Goal: Task Accomplishment & Management: Use online tool/utility

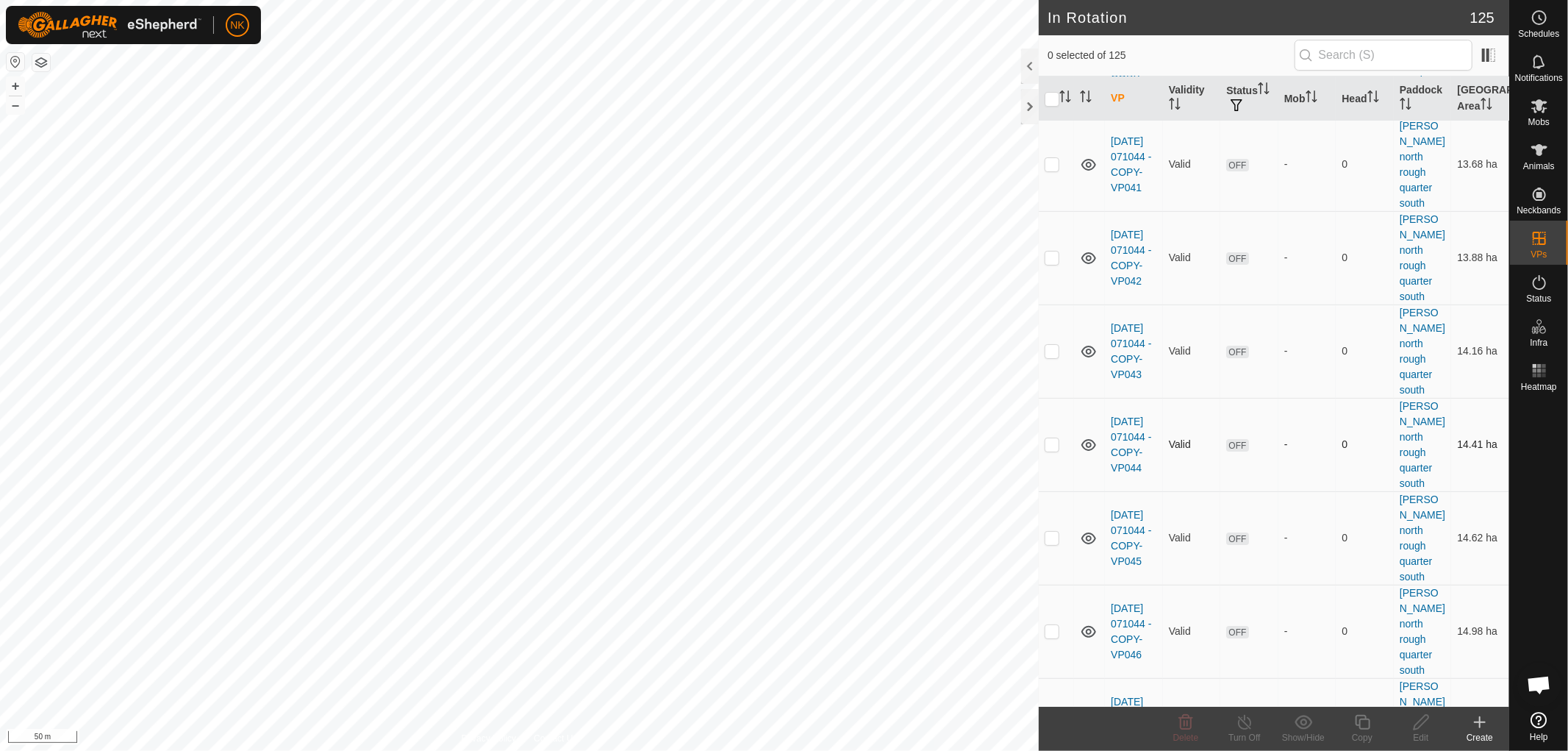
scroll to position [9232, 0]
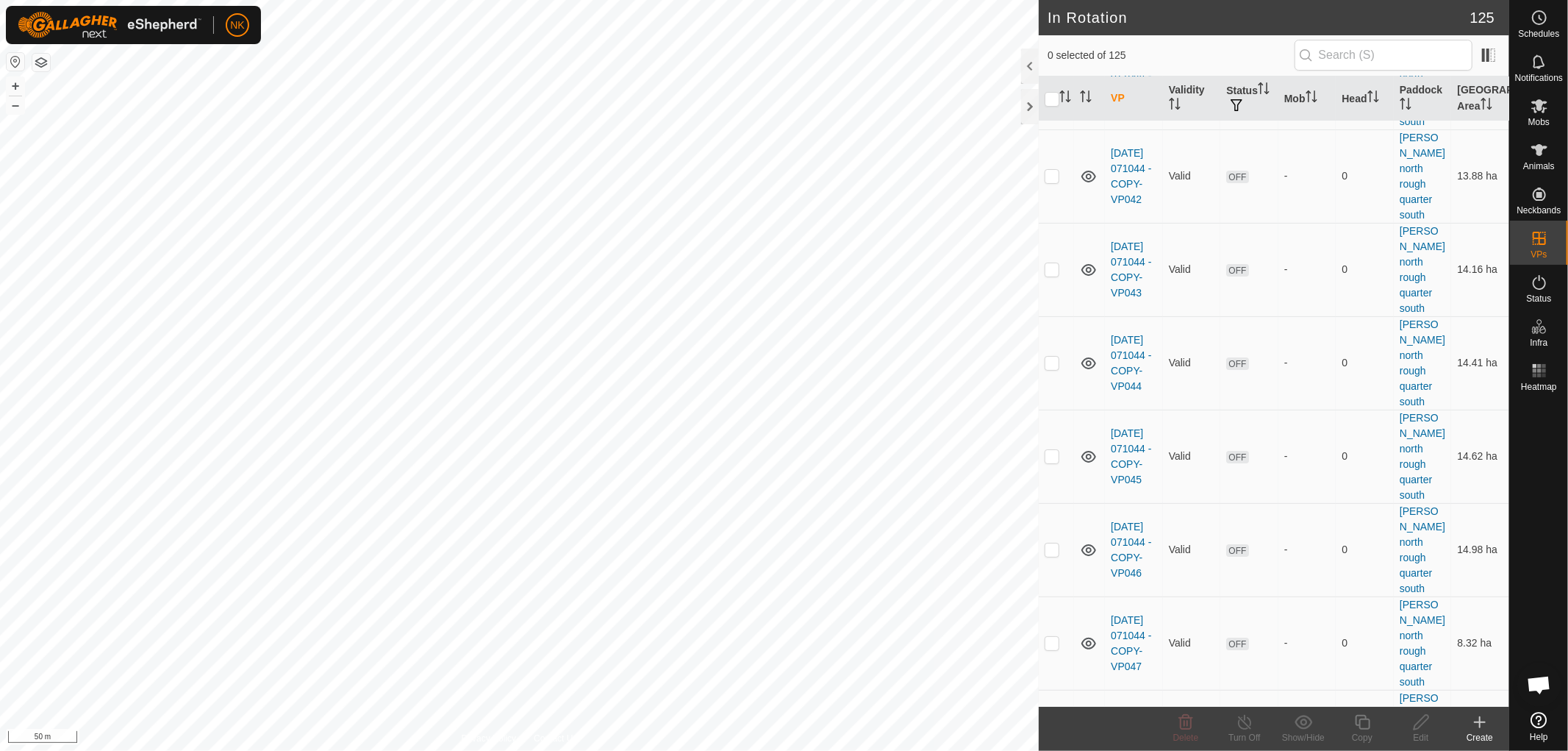
checkbox input "true"
click at [1368, 722] on icon at bounding box center [1362, 723] width 19 height 18
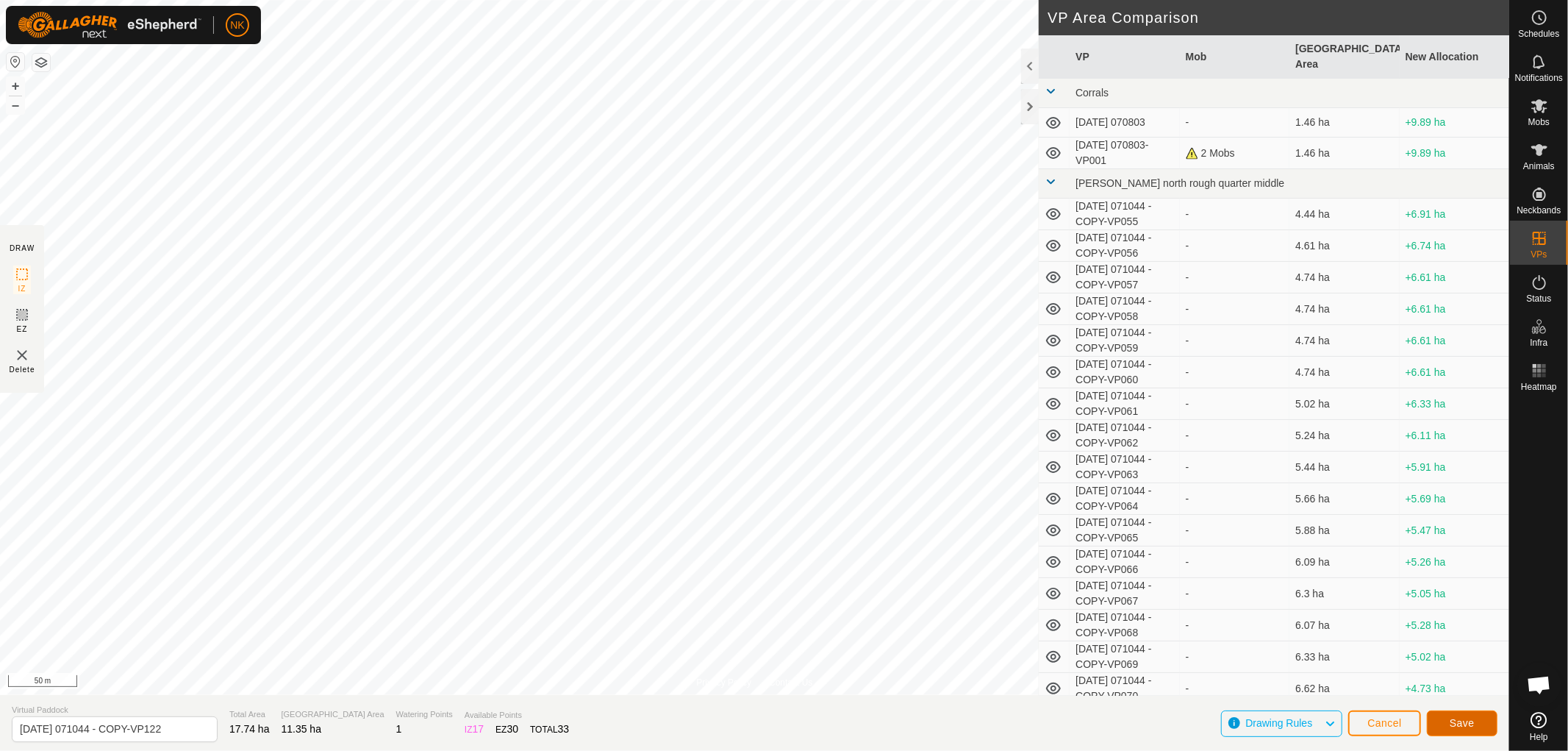
click at [1458, 723] on span "Save" at bounding box center [1461, 723] width 25 height 12
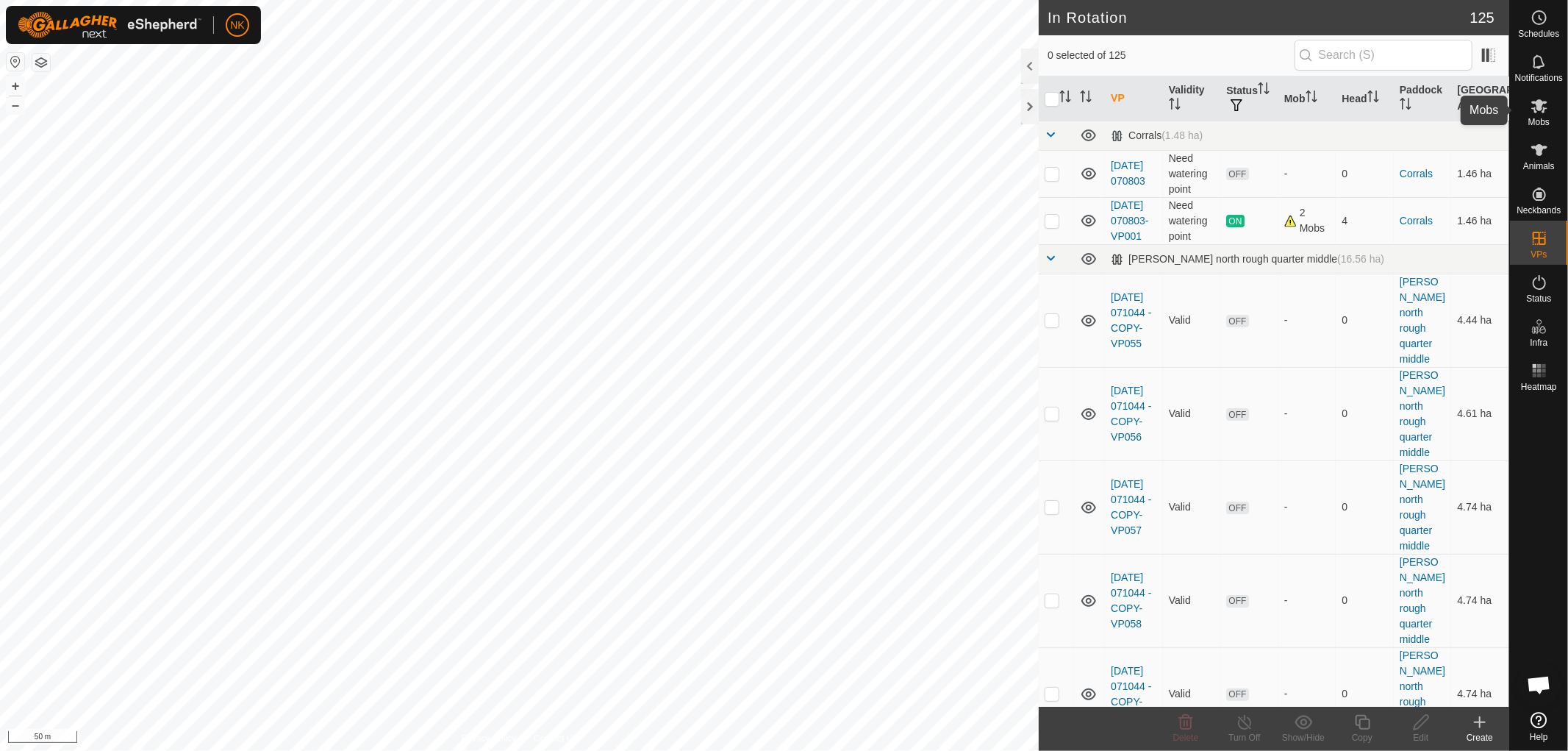
click at [1537, 114] on icon at bounding box center [1539, 106] width 18 height 18
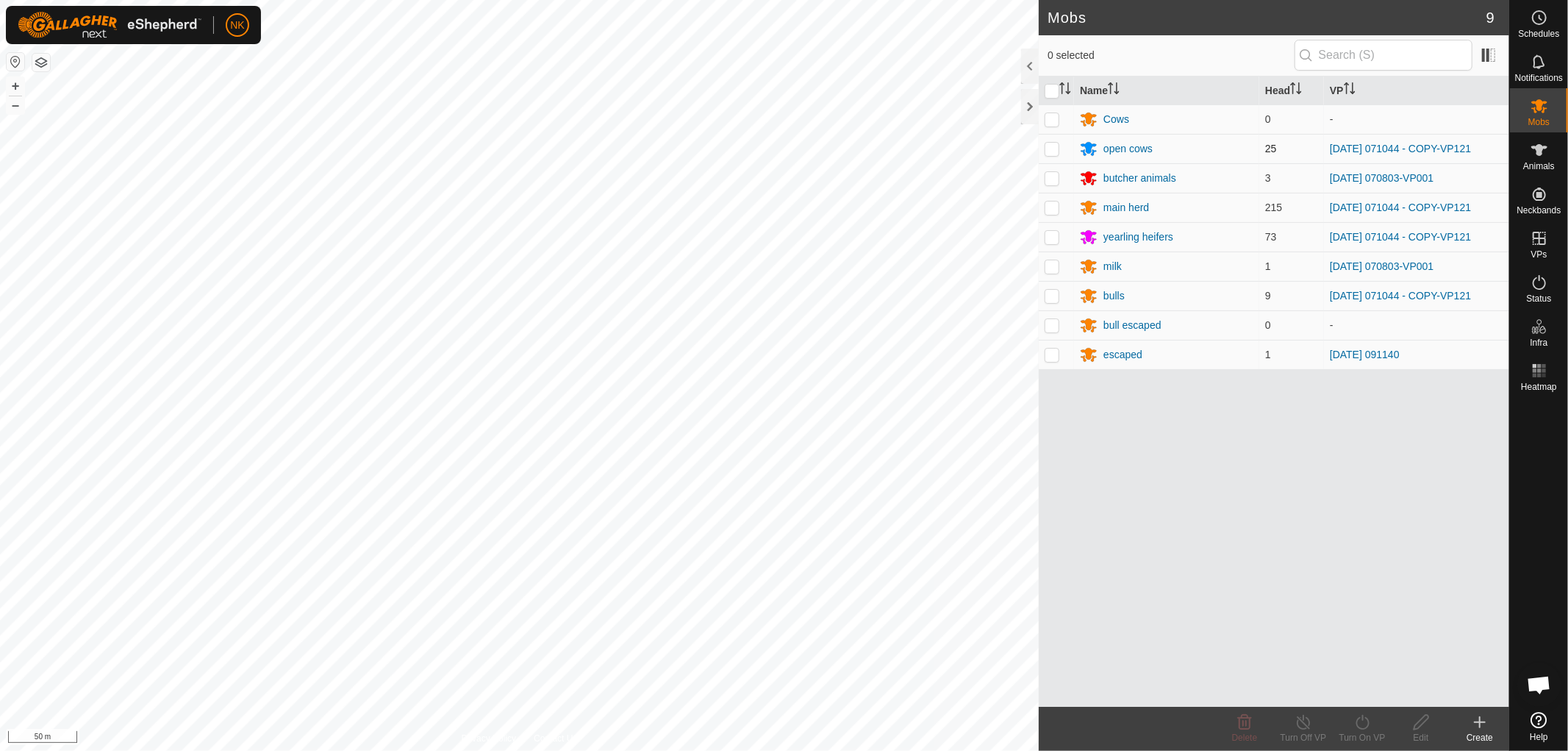
click at [1040, 148] on td at bounding box center [1056, 148] width 36 height 29
checkbox input "true"
click at [1054, 210] on p-checkbox at bounding box center [1052, 207] width 15 height 12
checkbox input "true"
click at [1054, 233] on p-checkbox at bounding box center [1052, 236] width 15 height 12
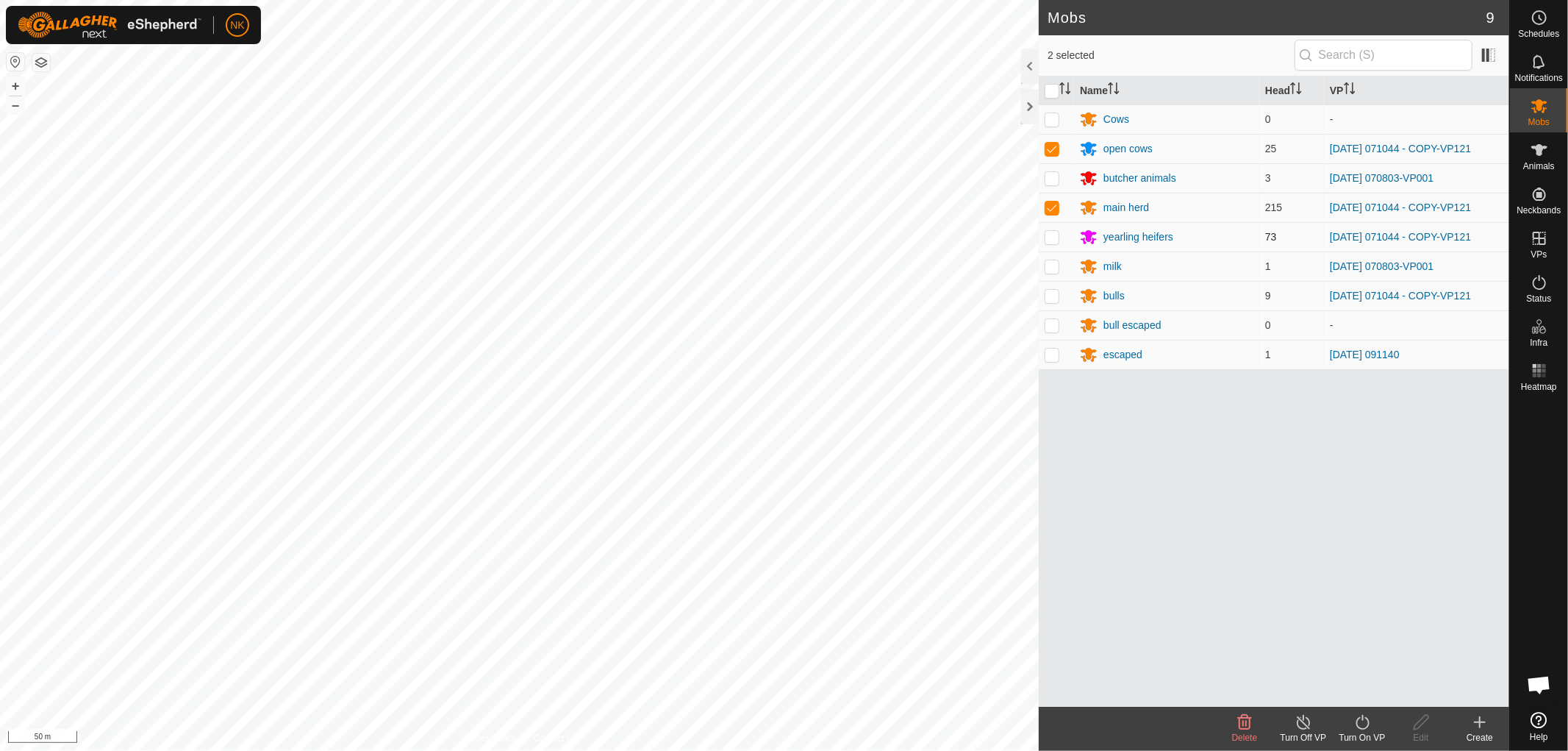
checkbox input "true"
click at [1057, 296] on p-checkbox at bounding box center [1052, 295] width 15 height 12
checkbox input "true"
click at [1349, 723] on turn-on-svg-icon at bounding box center [1362, 723] width 59 height 18
click at [1363, 690] on link "Now" at bounding box center [1406, 689] width 146 height 29
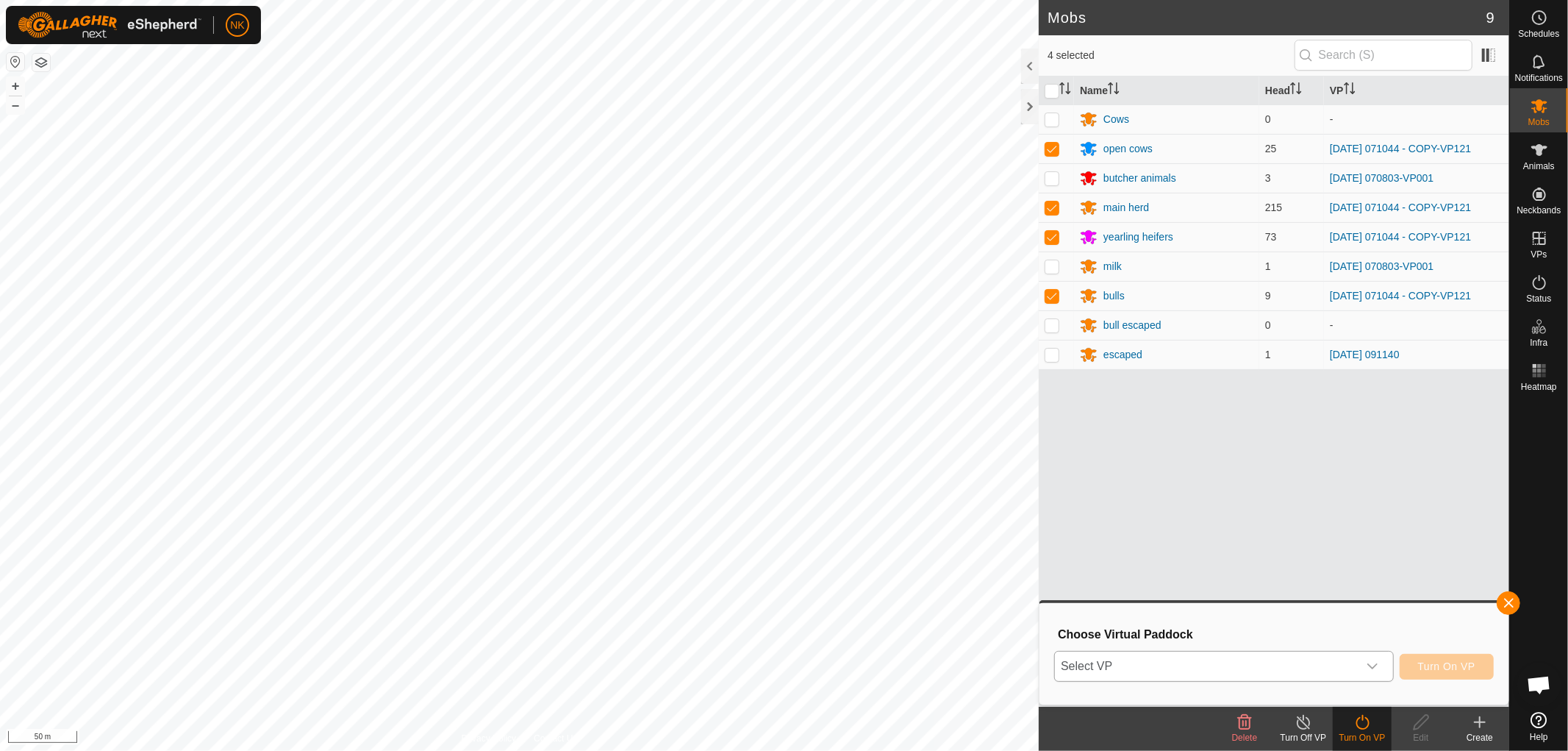
click at [1296, 671] on span "Select VP" at bounding box center [1206, 666] width 303 height 29
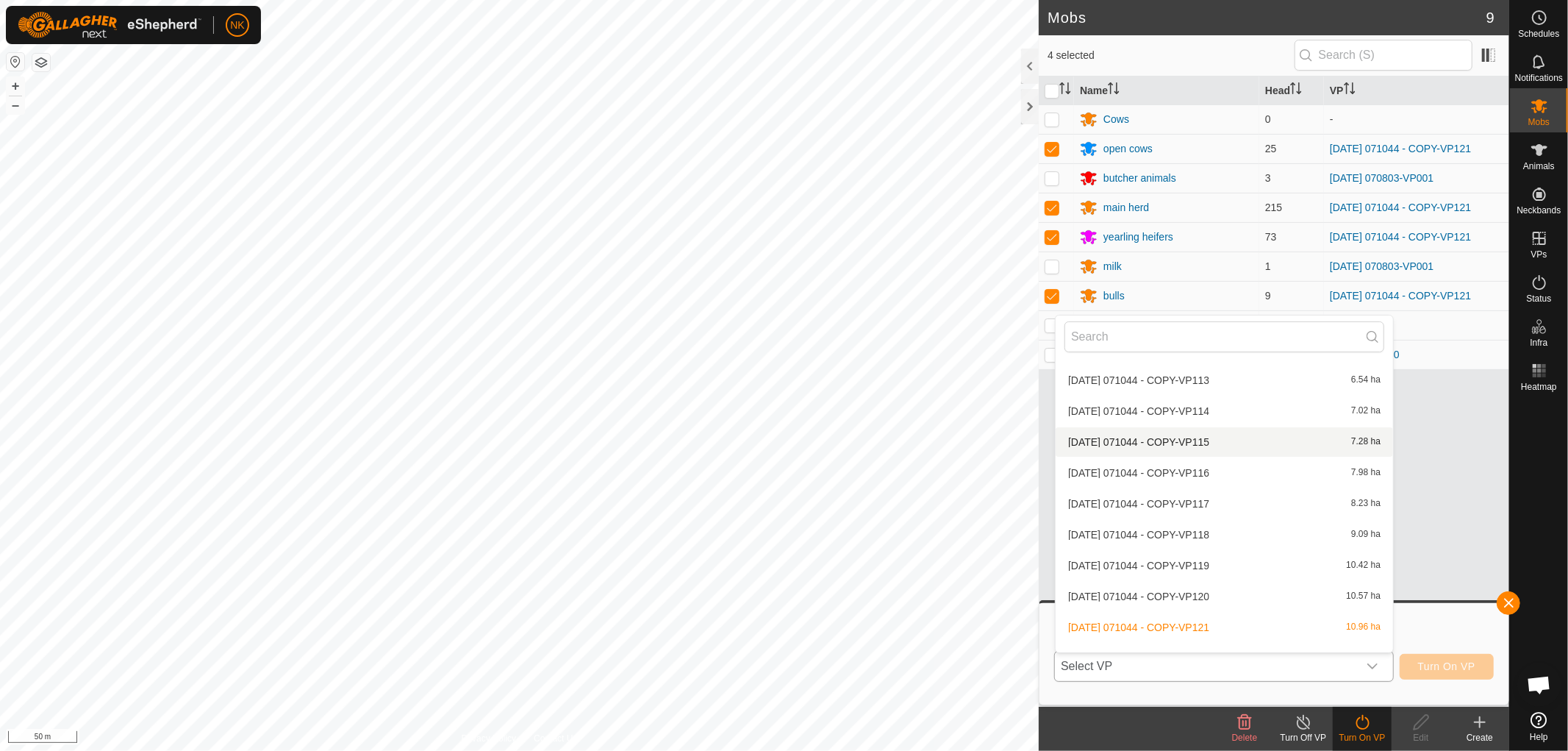
scroll to position [3760, 0]
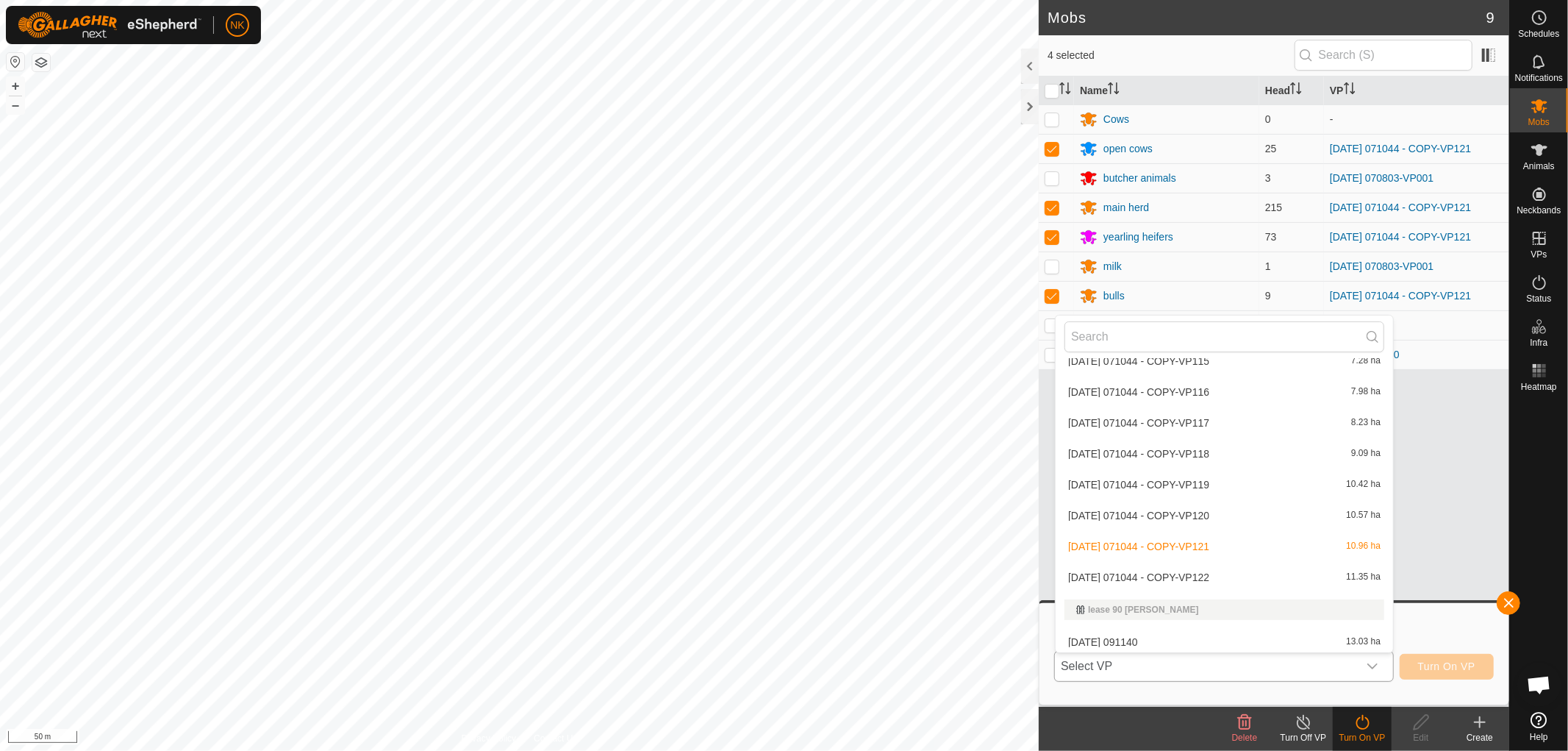
click at [1194, 576] on li "[DATE] 071044 - COPY-VP122 11.35 ha" at bounding box center [1224, 577] width 338 height 29
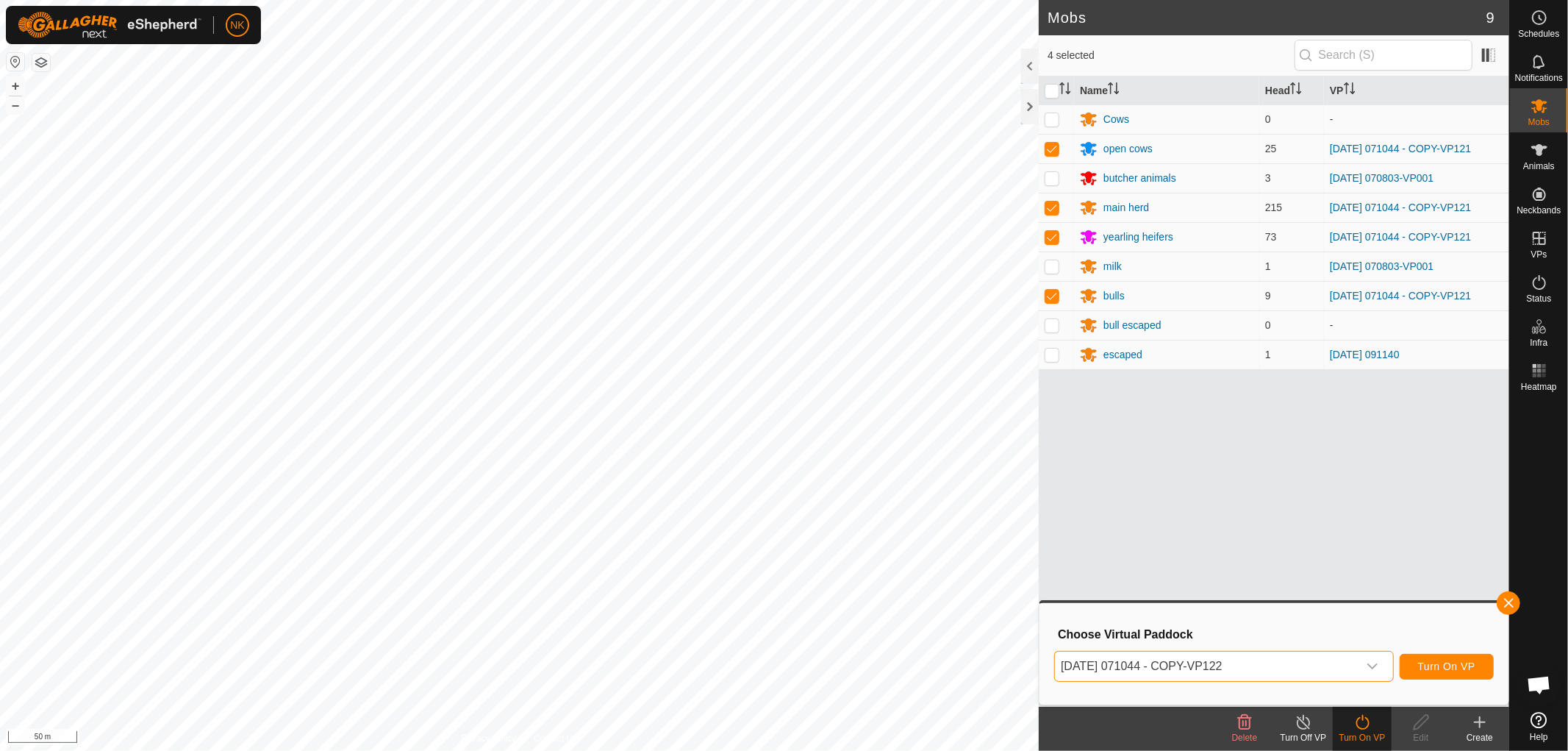
click at [1453, 675] on button "Turn On VP" at bounding box center [1446, 666] width 94 height 26
click at [1512, 603] on button "button" at bounding box center [1508, 603] width 23 height 23
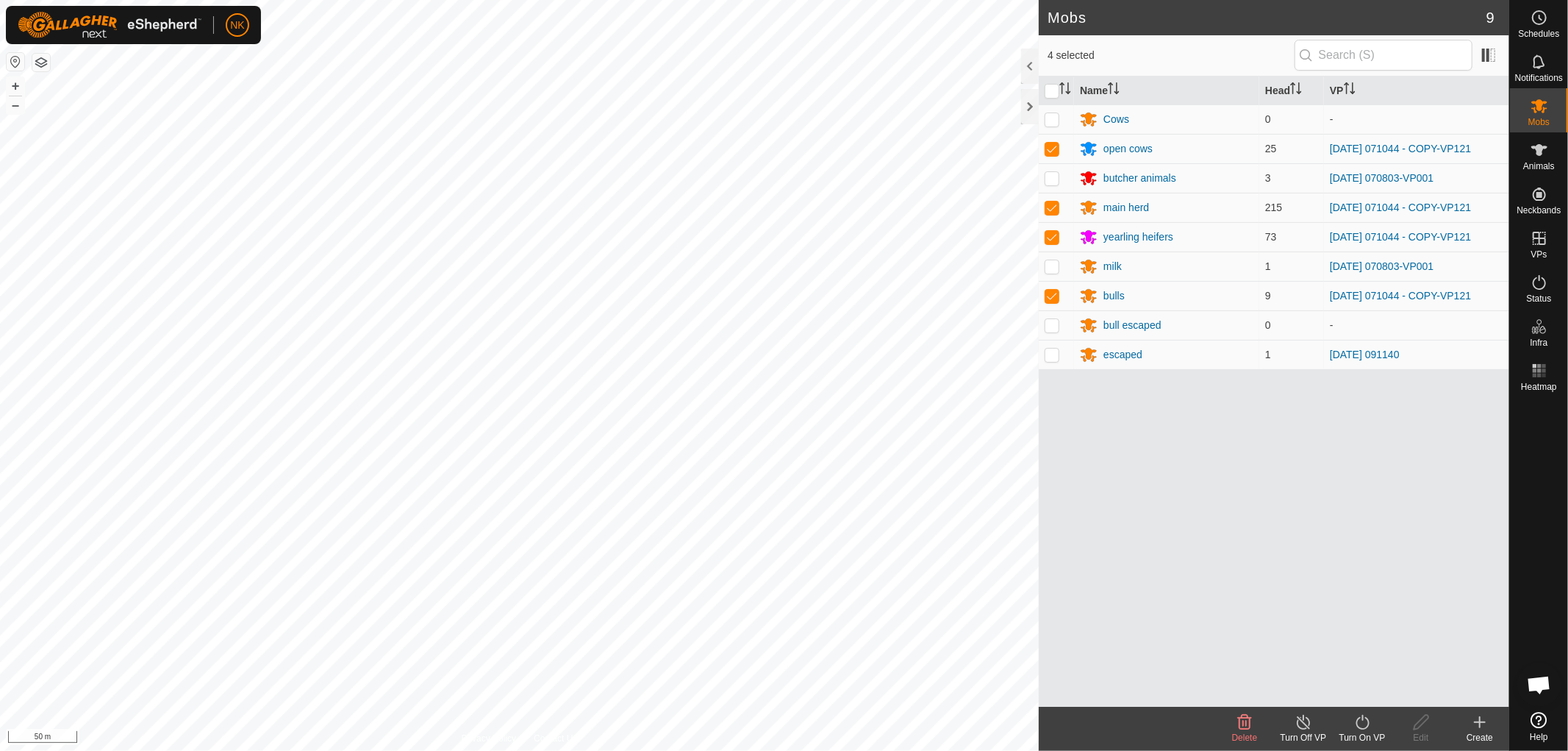
click at [1362, 730] on icon at bounding box center [1362, 723] width 19 height 18
click at [1349, 690] on link "Now" at bounding box center [1406, 689] width 146 height 29
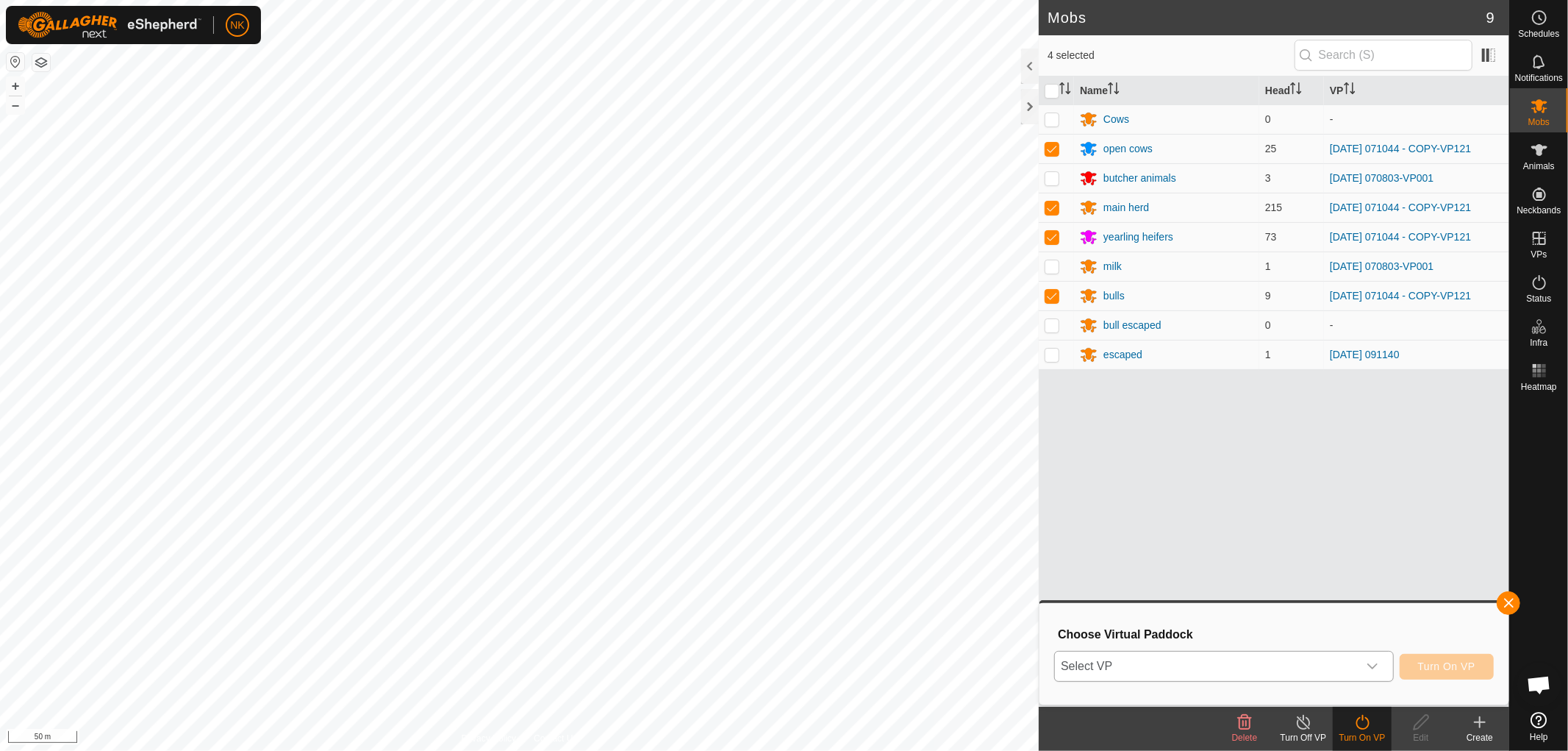
click at [1220, 658] on span "Select VP" at bounding box center [1206, 666] width 303 height 29
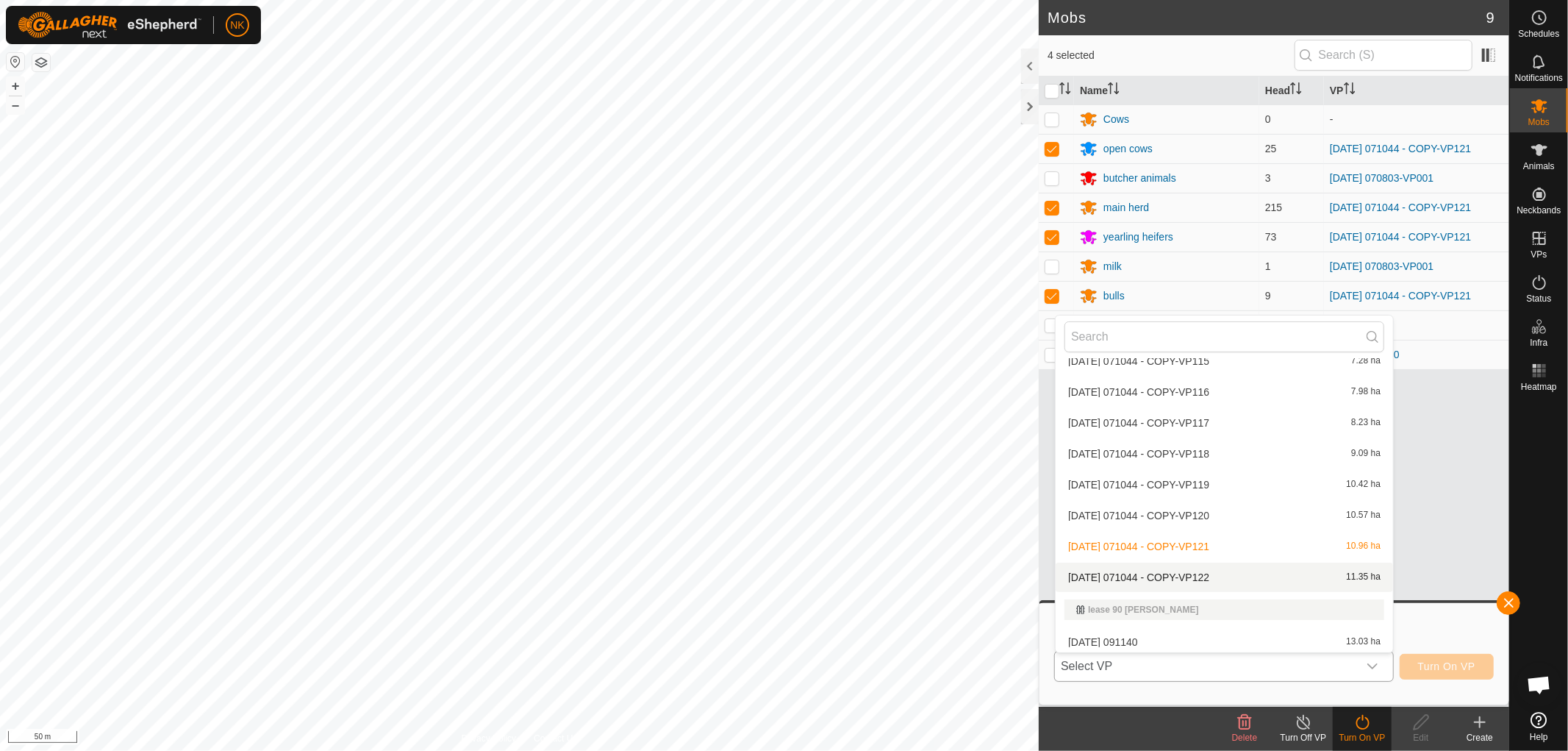
click at [1211, 570] on li "[DATE] 071044 - COPY-VP122 11.35 ha" at bounding box center [1224, 577] width 338 height 29
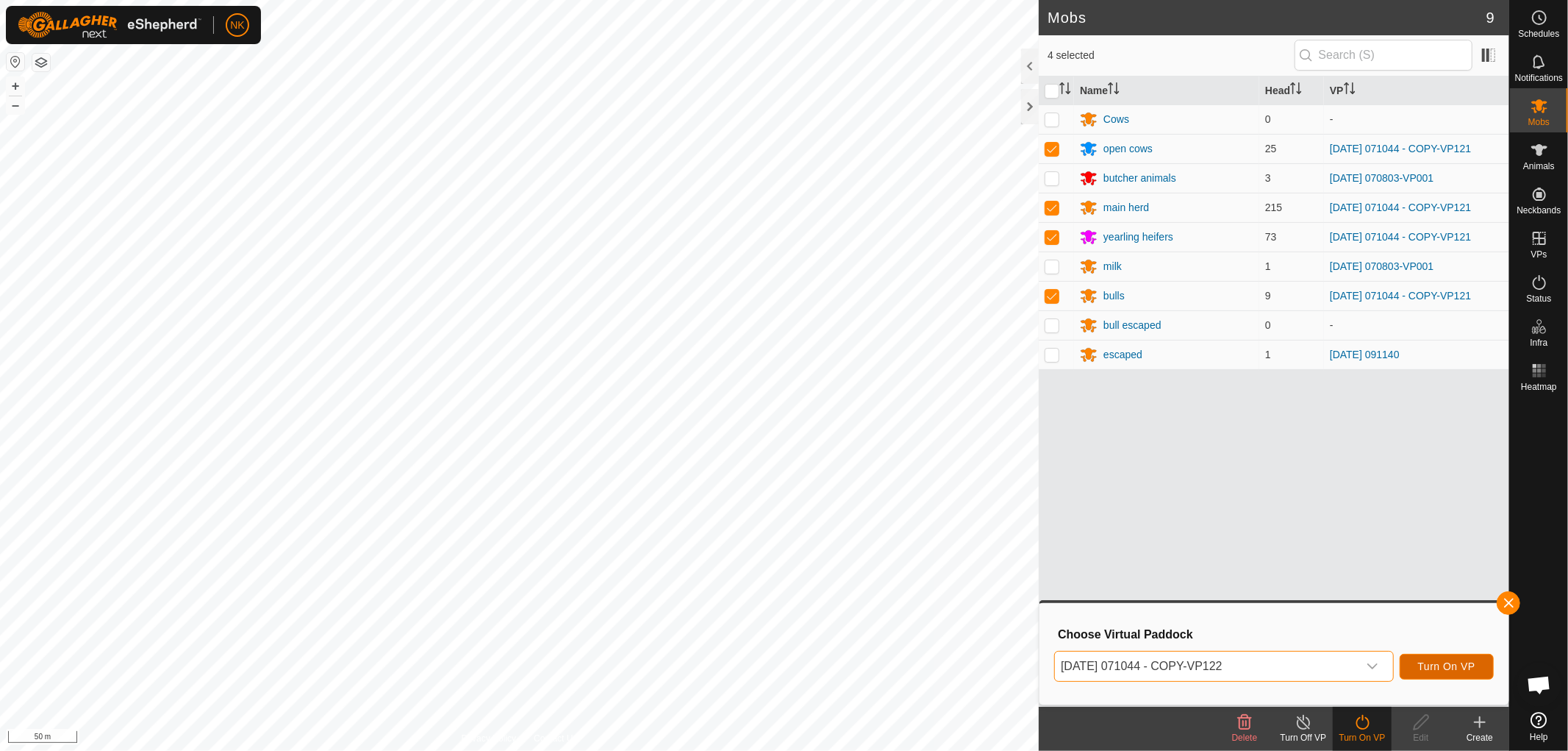
click at [1453, 664] on span "Turn On VP" at bounding box center [1446, 666] width 58 height 12
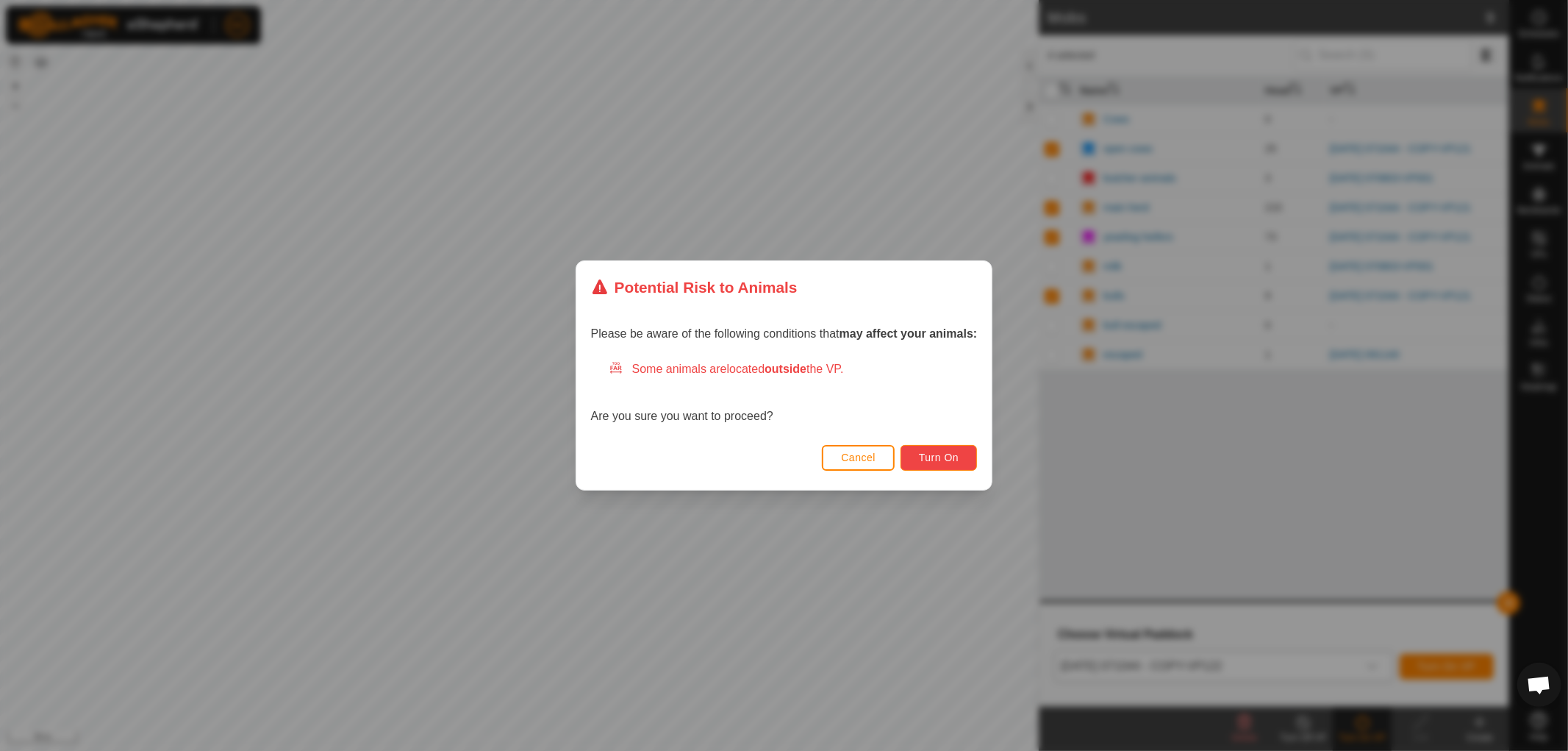
click at [951, 459] on span "Turn On" at bounding box center [938, 457] width 40 height 12
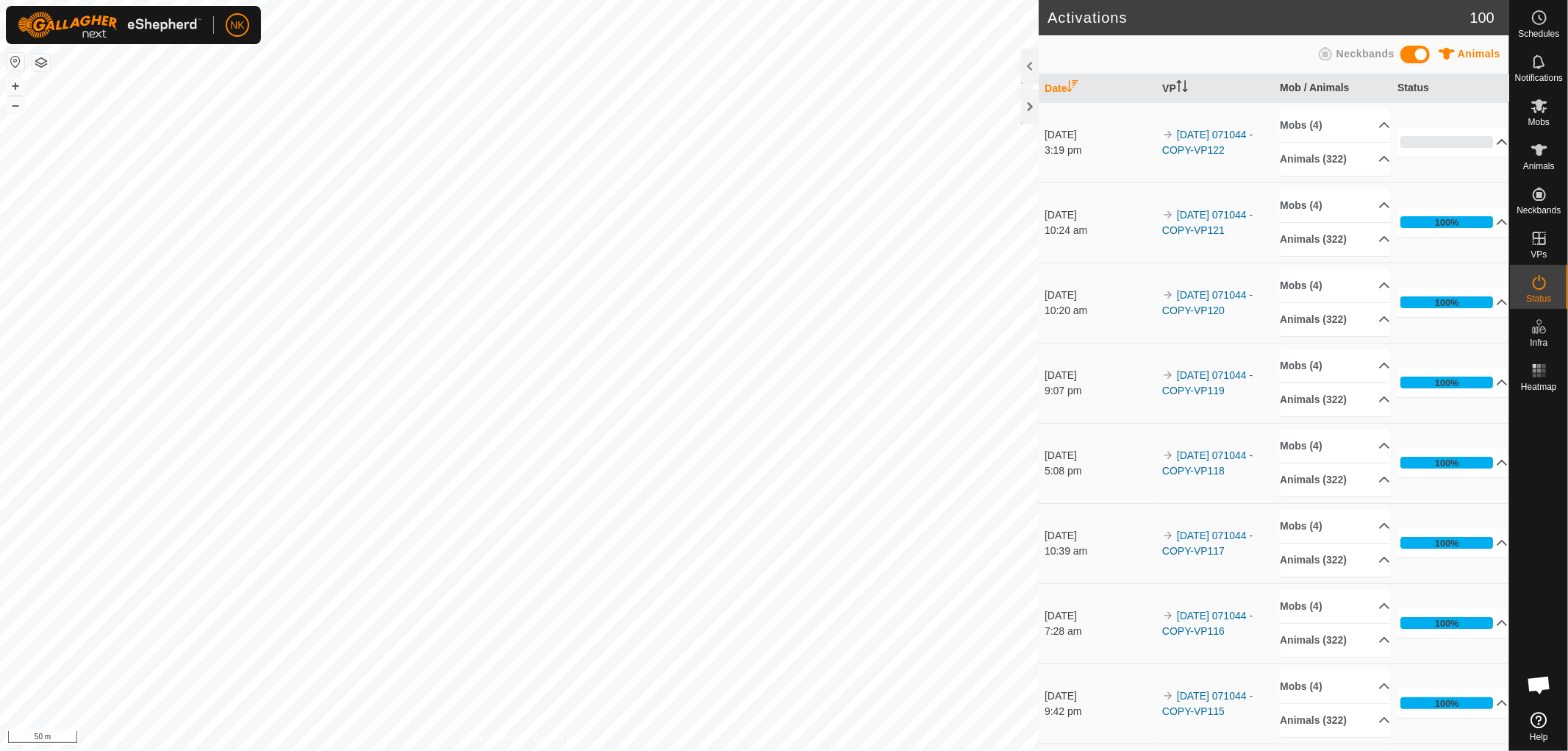
click at [1445, 139] on p-accordion-header "0%" at bounding box center [1453, 141] width 110 height 29
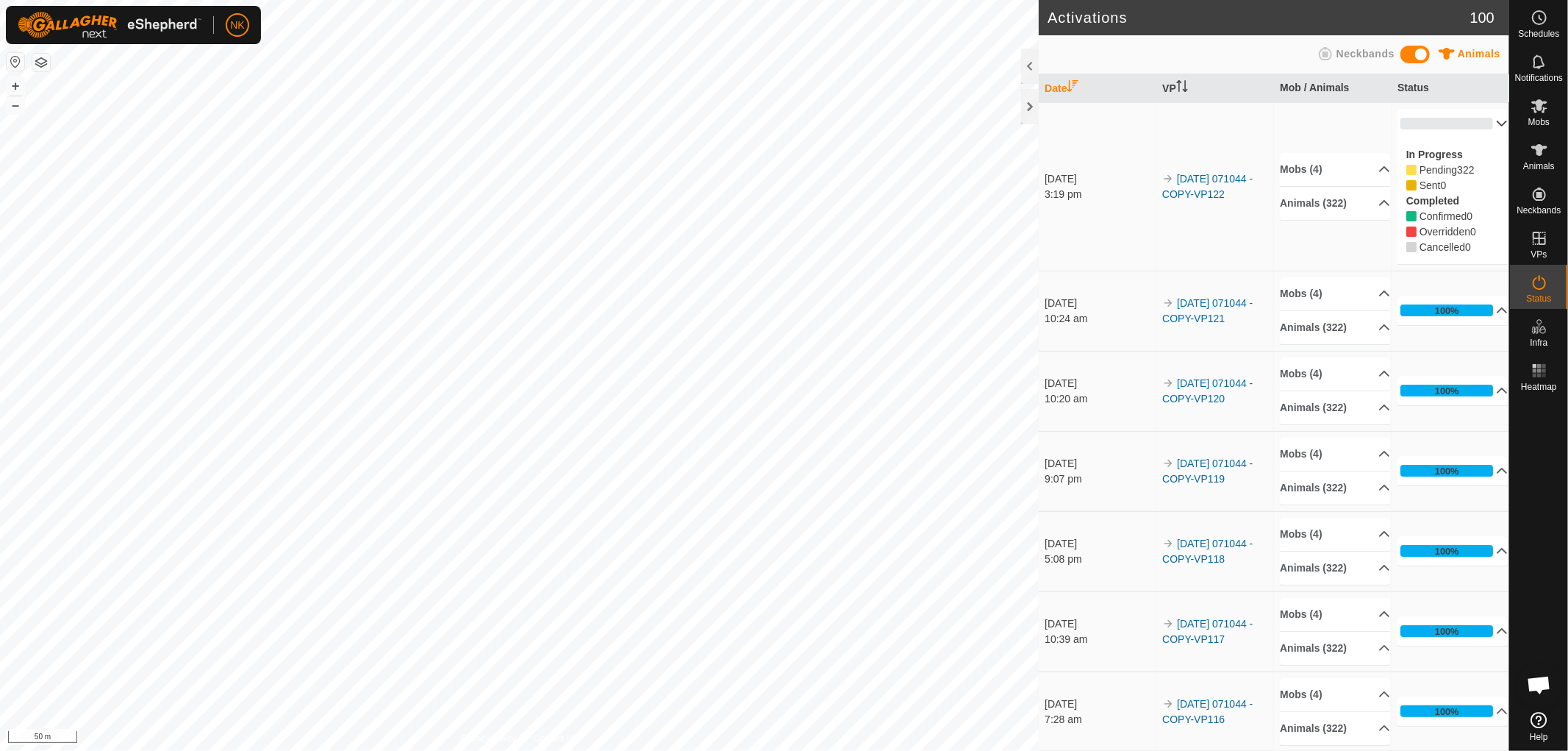
click at [1443, 130] on p-accordion-header "0%" at bounding box center [1453, 123] width 110 height 29
